Goal: Task Accomplishment & Management: Manage account settings

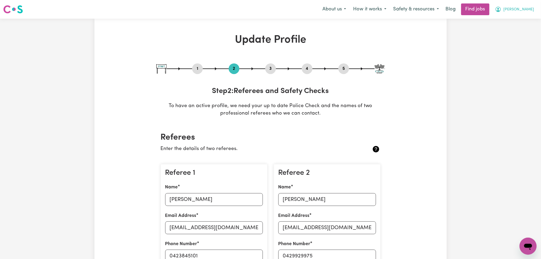
drag, startPoint x: 523, startPoint y: 9, endPoint x: 521, endPoint y: 14, distance: 6.2
click at [523, 9] on span "[PERSON_NAME]" at bounding box center [518, 10] width 31 height 6
click at [518, 28] on link "My Dashboard" at bounding box center [516, 31] width 42 height 10
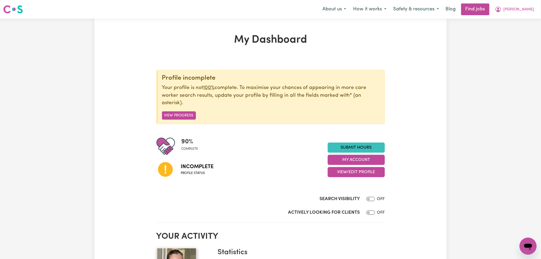
scroll to position [35, 0]
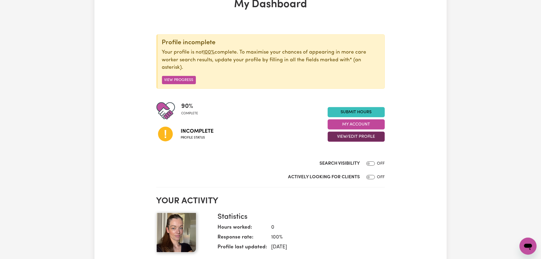
click at [359, 134] on button "View/Edit Profile" at bounding box center [356, 137] width 57 height 10
click at [346, 170] on link "Profile Completeness" at bounding box center [353, 171] width 50 height 11
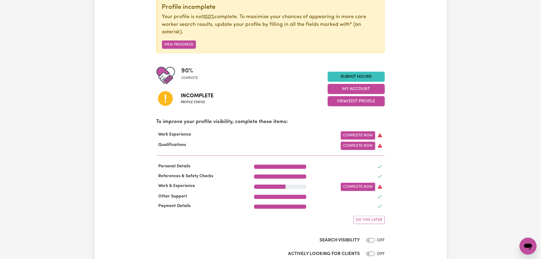
scroll to position [0, 0]
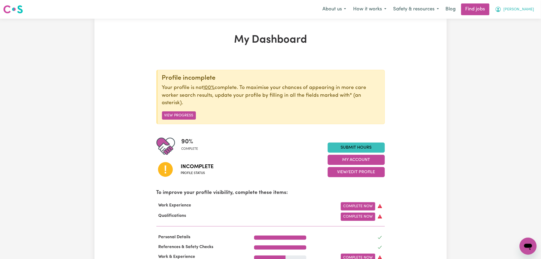
click at [523, 9] on button "[PERSON_NAME]" at bounding box center [514, 9] width 46 height 11
click at [513, 45] on link "Logout" at bounding box center [516, 41] width 42 height 10
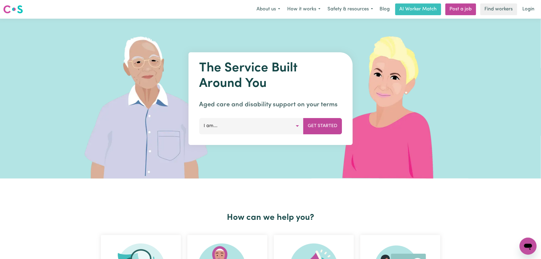
click at [515, 42] on div "The Service Built Around You Aged care and disability support on your terms I a…" at bounding box center [270, 99] width 541 height 160
drag, startPoint x: 538, startPoint y: 8, endPoint x: 536, endPoint y: 11, distance: 3.6
click at [538, 9] on div "Menu About us How it works Safety & resources Blog AI Worker Match Post a job F…" at bounding box center [270, 9] width 541 height 12
click at [525, 8] on link "Login" at bounding box center [528, 9] width 18 height 12
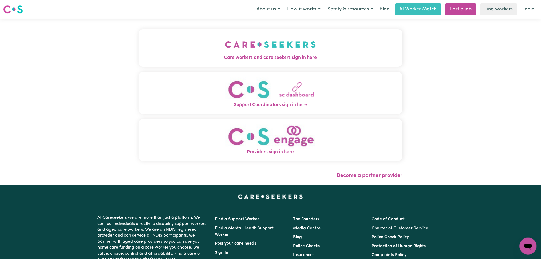
click at [225, 40] on img "Care workers and care seekers sign in here" at bounding box center [270, 45] width 91 height 20
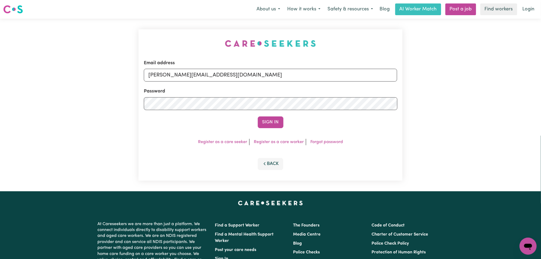
click at [203, 68] on div "Email address [PERSON_NAME][EMAIL_ADDRESS][DOMAIN_NAME]" at bounding box center [270, 71] width 253 height 22
drag, startPoint x: 196, startPoint y: 78, endPoint x: 196, endPoint y: 81, distance: 3.2
click at [196, 78] on input "[PERSON_NAME][EMAIL_ADDRESS][DOMAIN_NAME]" at bounding box center [270, 75] width 253 height 13
drag, startPoint x: 176, startPoint y: 76, endPoint x: 345, endPoint y: 94, distance: 170.3
click at [345, 94] on form "Email address Superuser~[EMAIL_ADDRESS][DOMAIN_NAME] Password Sign In" at bounding box center [270, 94] width 253 height 69
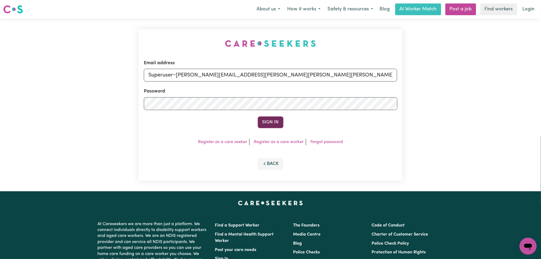
type input "Superuser~[PERSON_NAME][EMAIL_ADDRESS][PERSON_NAME][PERSON_NAME][PERSON_NAME][D…"
click at [269, 124] on button "Sign In" at bounding box center [271, 123] width 26 height 12
